Goal: Find specific page/section: Find specific page/section

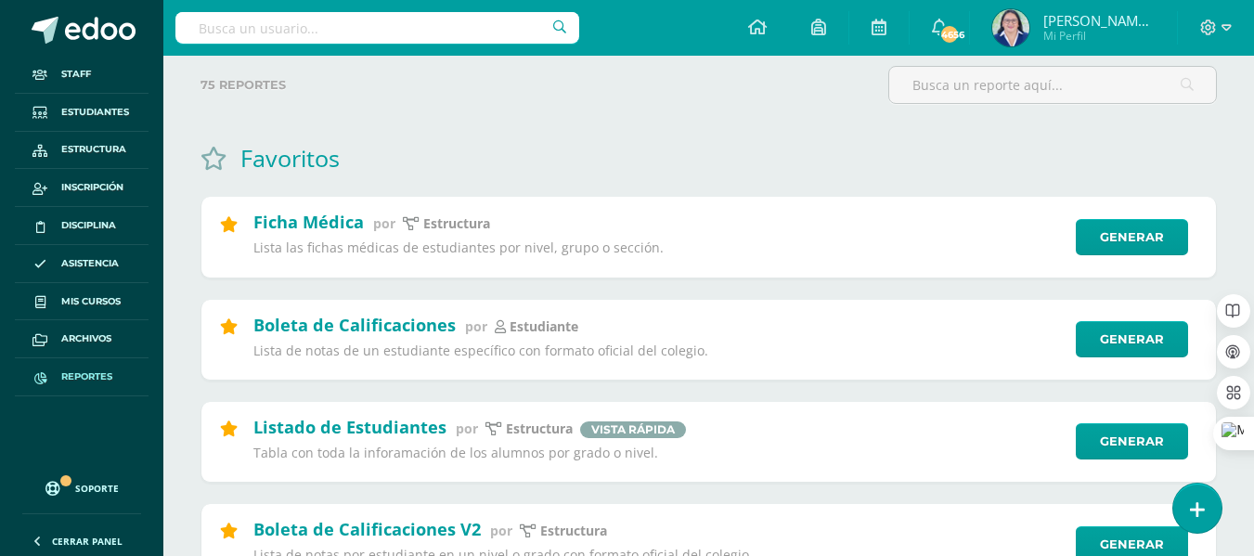
scroll to position [19, 0]
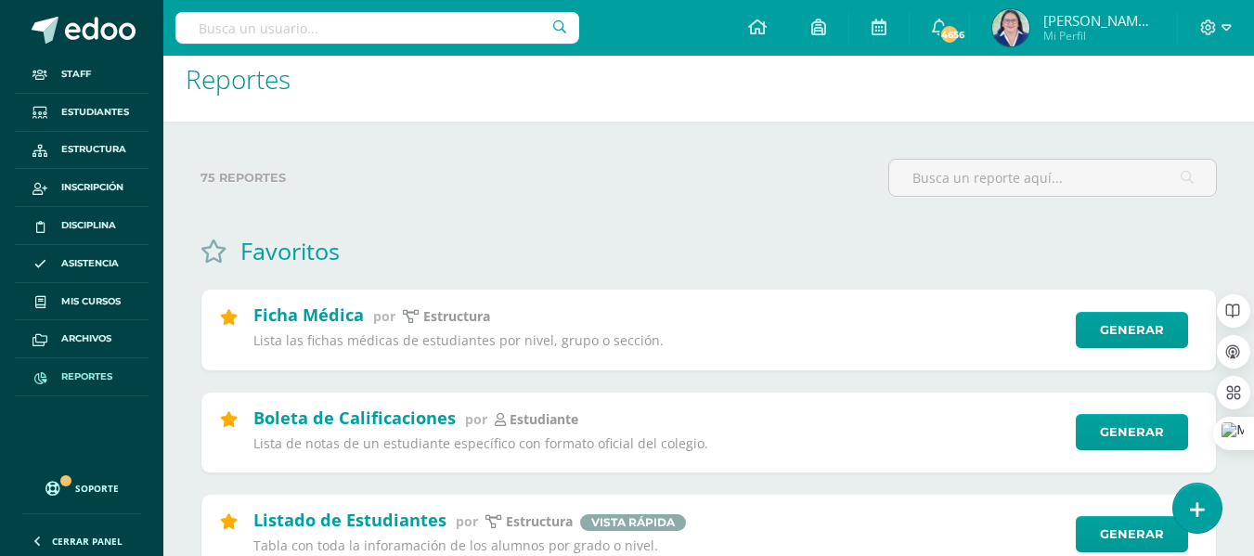
click at [1029, 32] on img at bounding box center [1010, 27] width 37 height 37
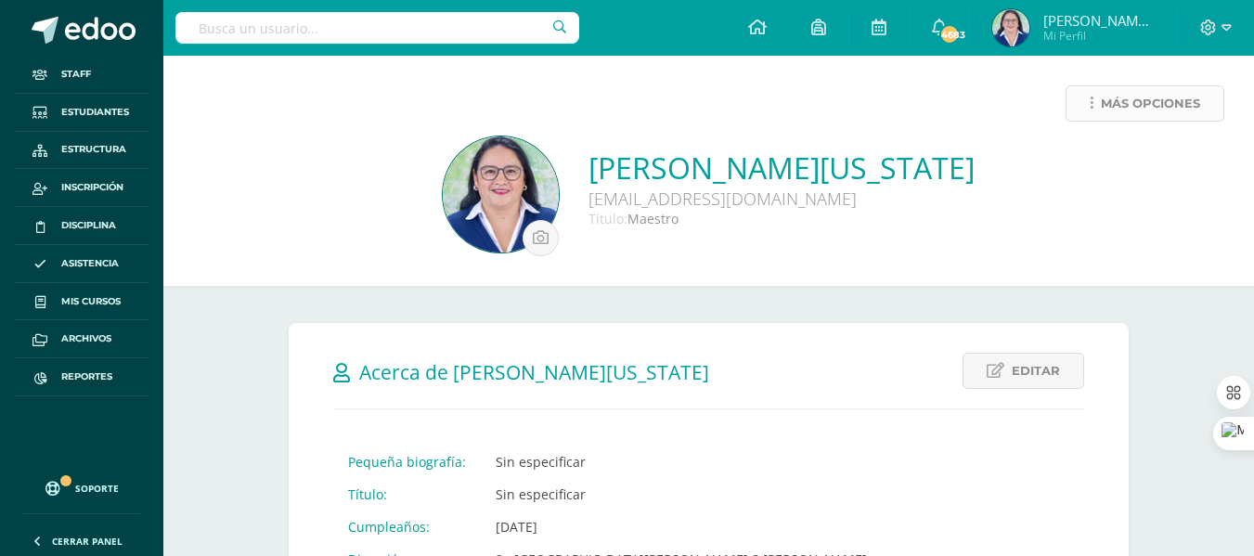
click at [1088, 101] on link "Más opciones" at bounding box center [1145, 103] width 159 height 36
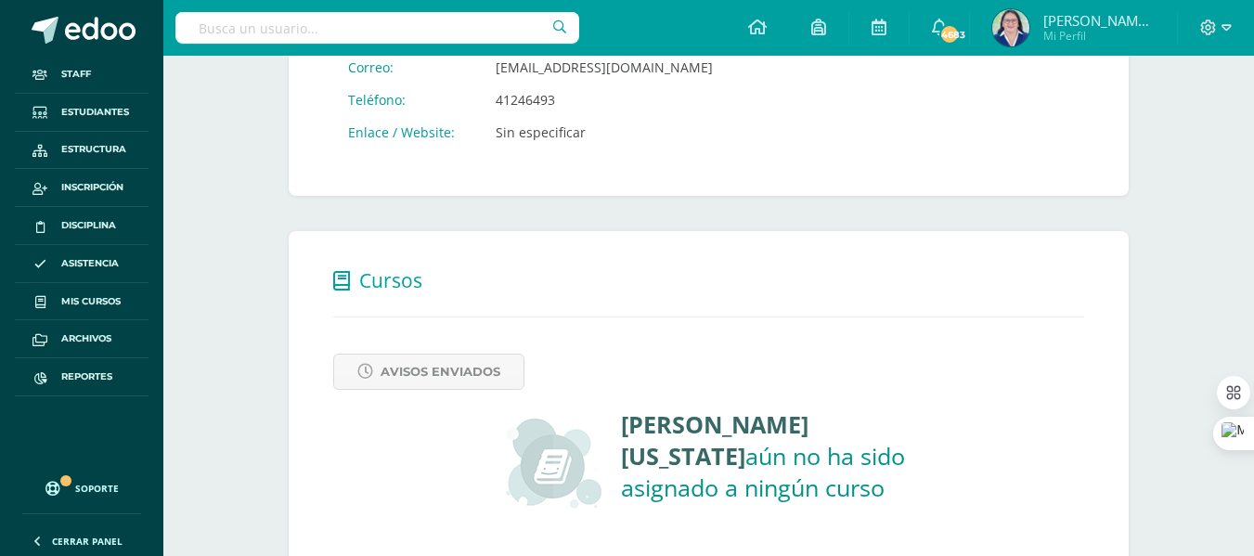
scroll to position [632, 0]
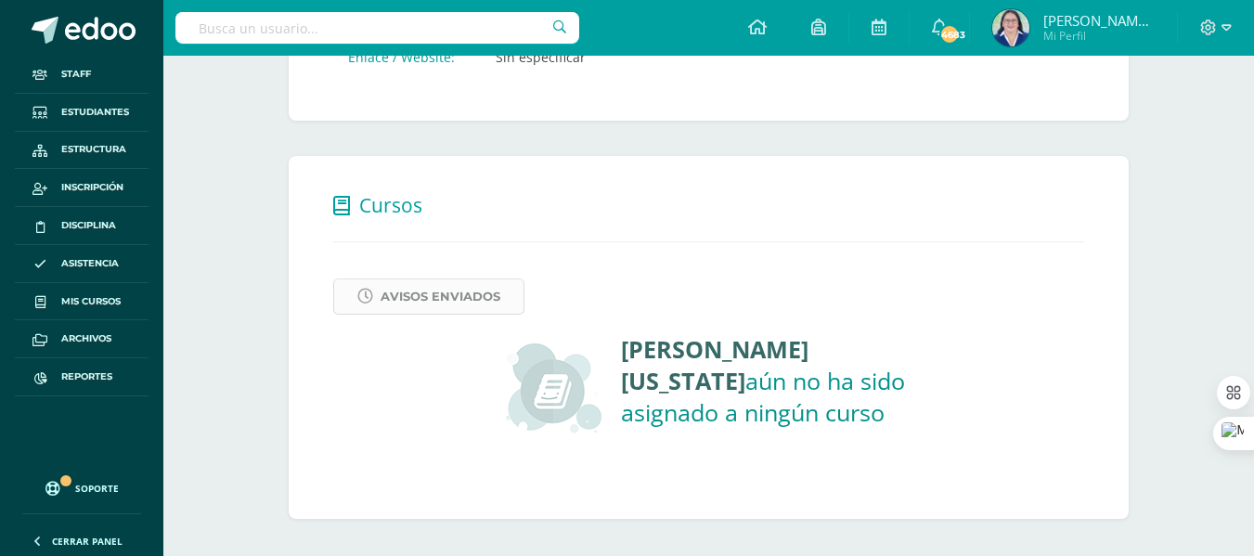
click at [389, 299] on span "Avisos Enviados" at bounding box center [441, 296] width 120 height 34
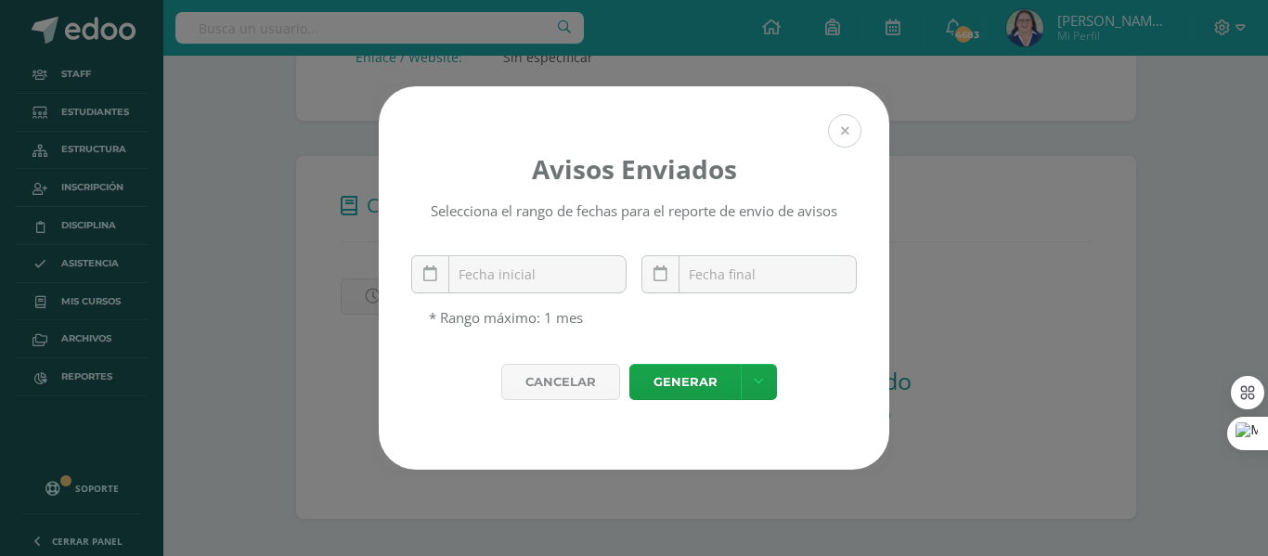
click at [844, 118] on button at bounding box center [844, 130] width 33 height 33
